Goal: Navigation & Orientation: Find specific page/section

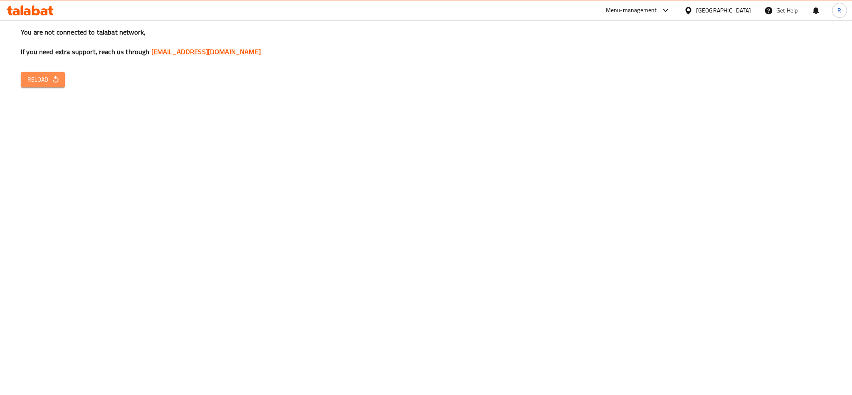
click at [64, 80] on button "Reload" at bounding box center [43, 79] width 44 height 15
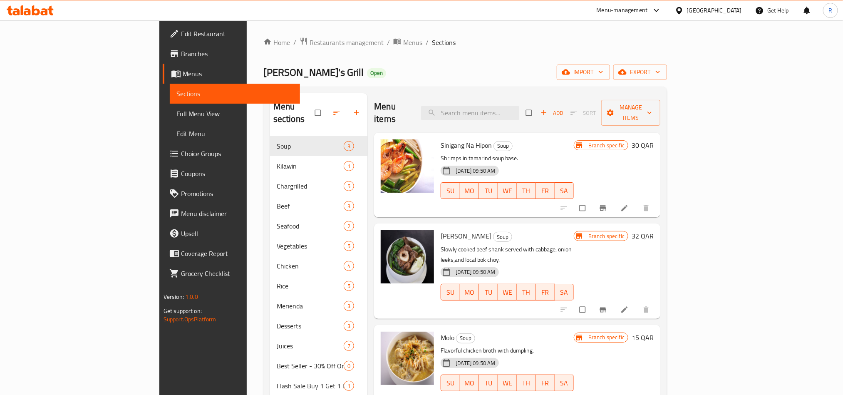
click at [621, 20] on div at bounding box center [421, 20] width 843 height 0
click at [734, 9] on div "[GEOGRAPHIC_DATA]" at bounding box center [714, 10] width 55 height 9
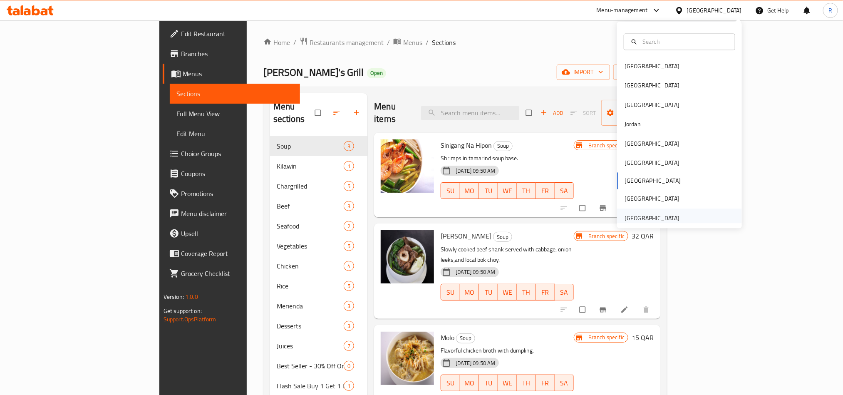
click at [645, 213] on div "United Arab Emirates" at bounding box center [651, 217] width 55 height 9
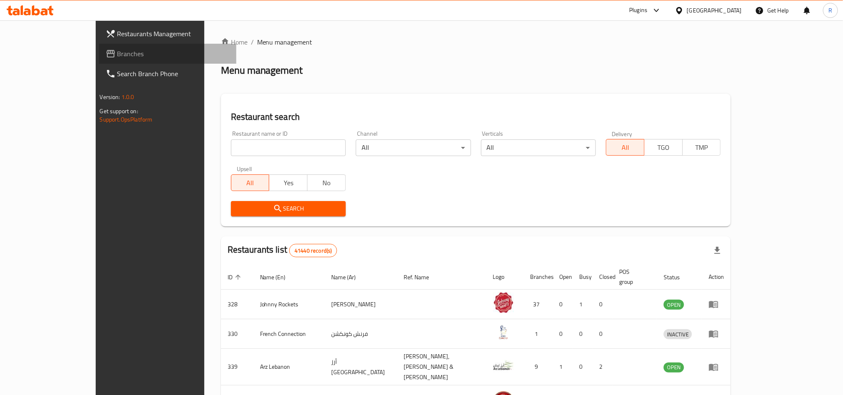
click at [117, 53] on span "Branches" at bounding box center [173, 54] width 112 height 10
